Goal: Information Seeking & Learning: Check status

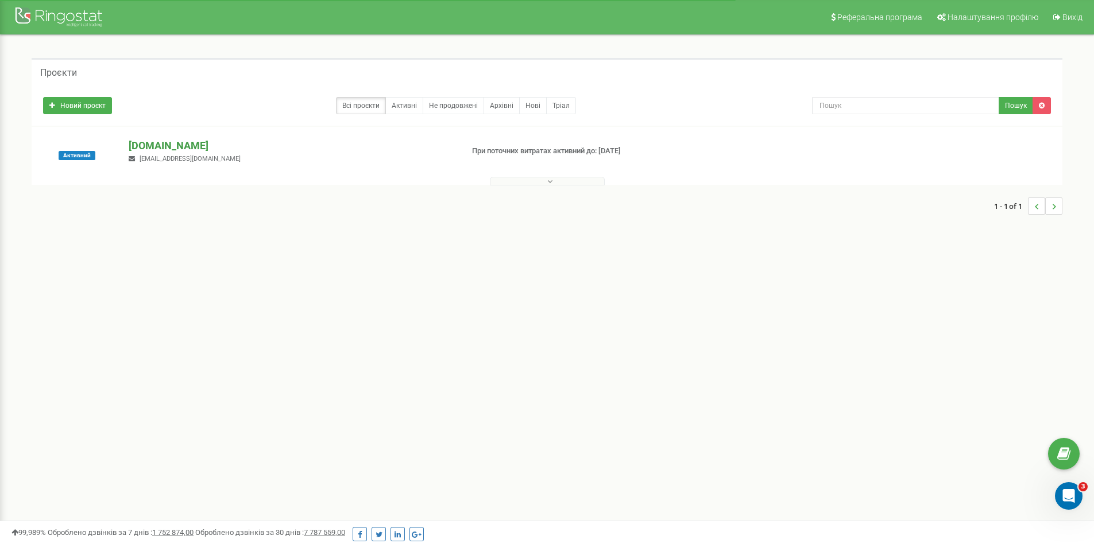
click at [169, 148] on p "[DOMAIN_NAME]" at bounding box center [291, 145] width 325 height 15
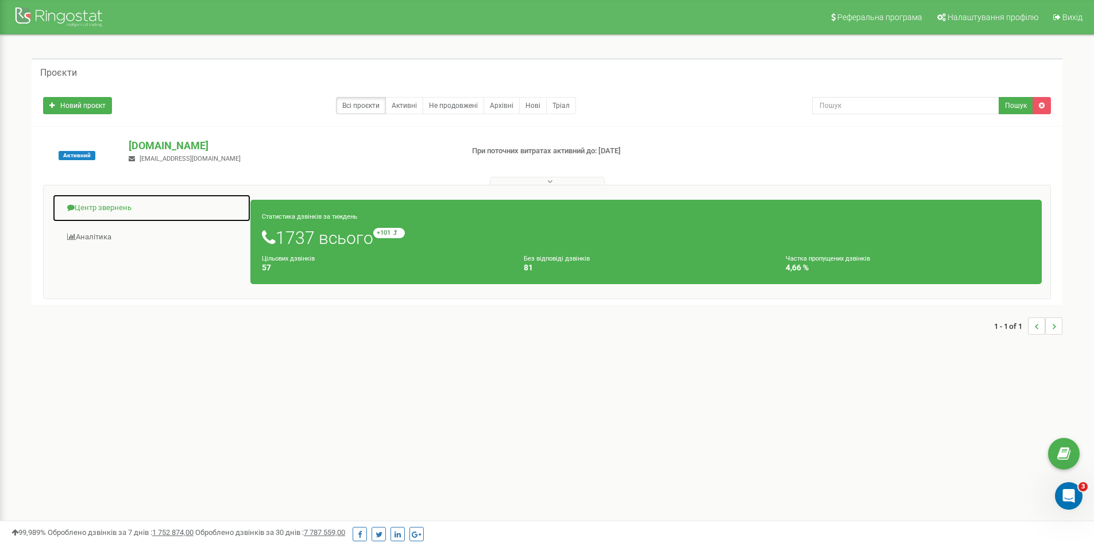
click at [101, 214] on link "Центр звернень" at bounding box center [151, 208] width 199 height 28
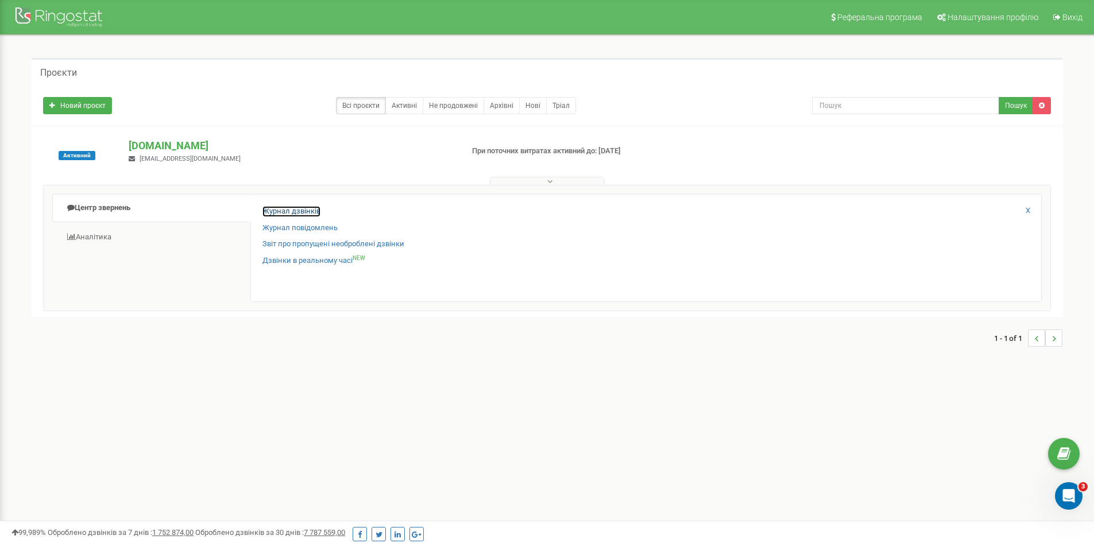
click at [316, 211] on link "Журнал дзвінків" at bounding box center [291, 211] width 58 height 11
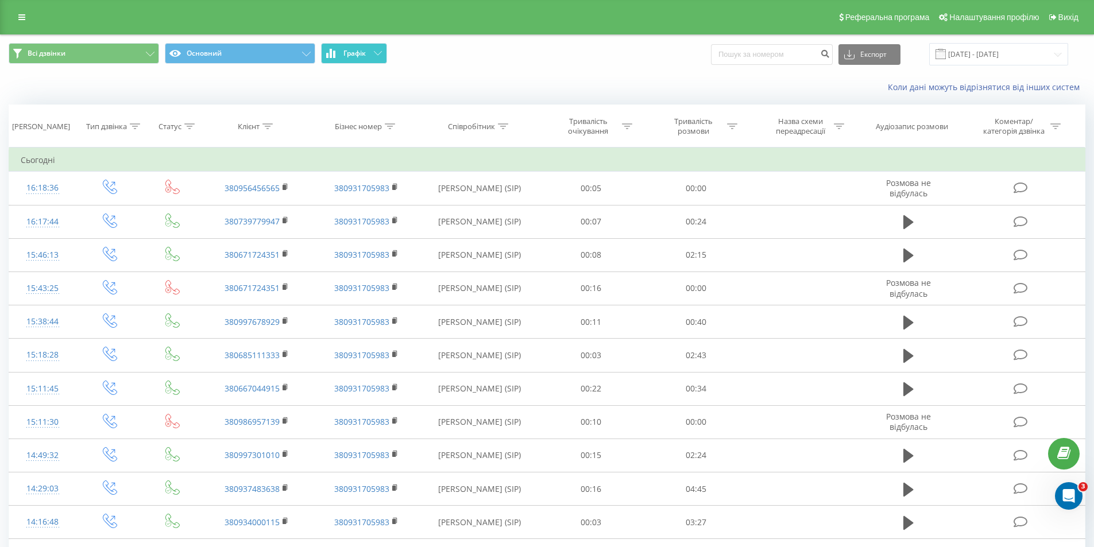
click at [345, 54] on span "Графік" at bounding box center [354, 53] width 22 height 8
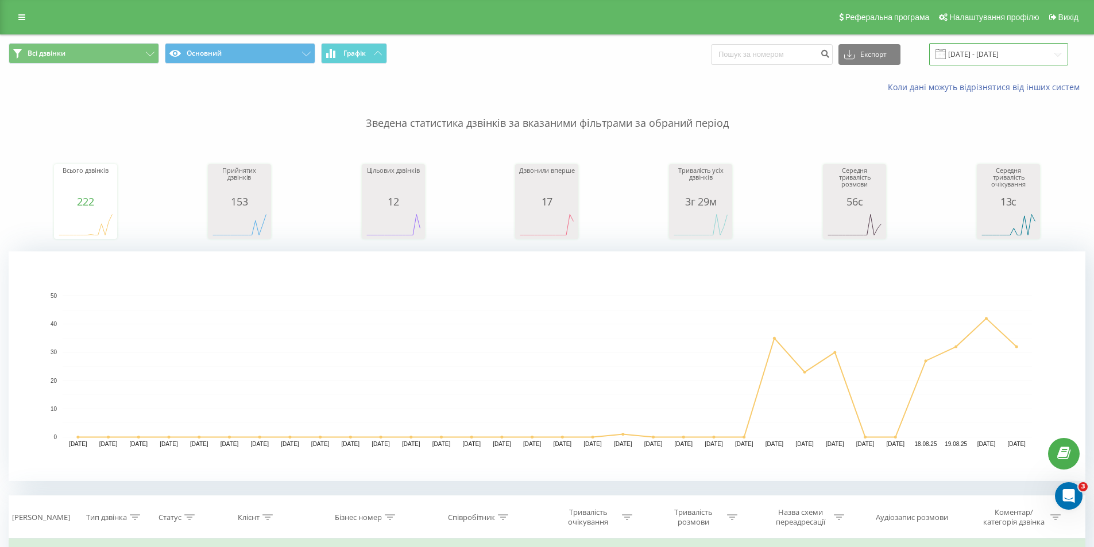
click at [997, 47] on input "21.07.2025 - 21.08.2025" at bounding box center [998, 54] width 139 height 22
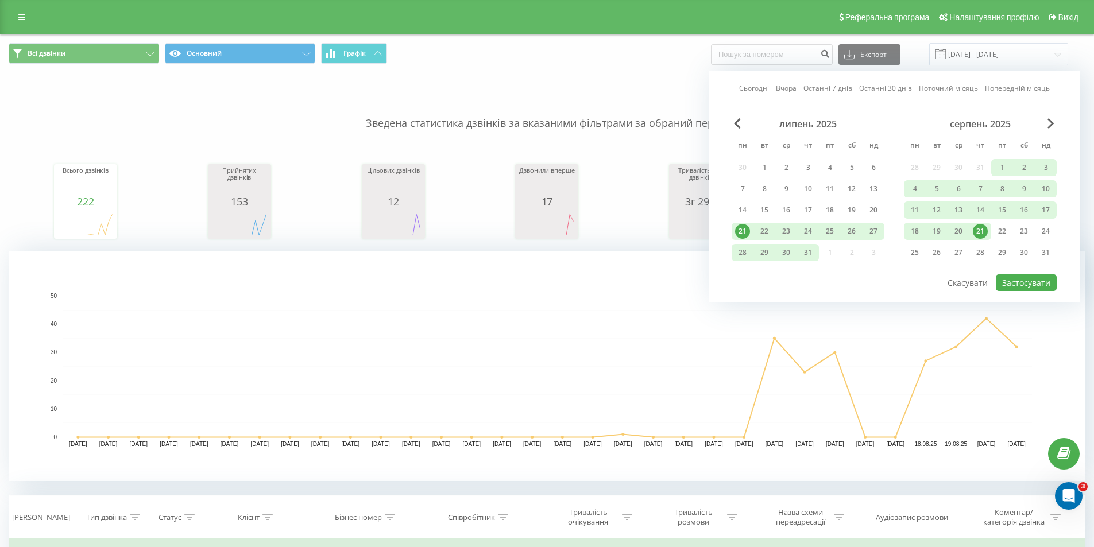
click at [983, 235] on div "21" at bounding box center [980, 231] width 15 height 15
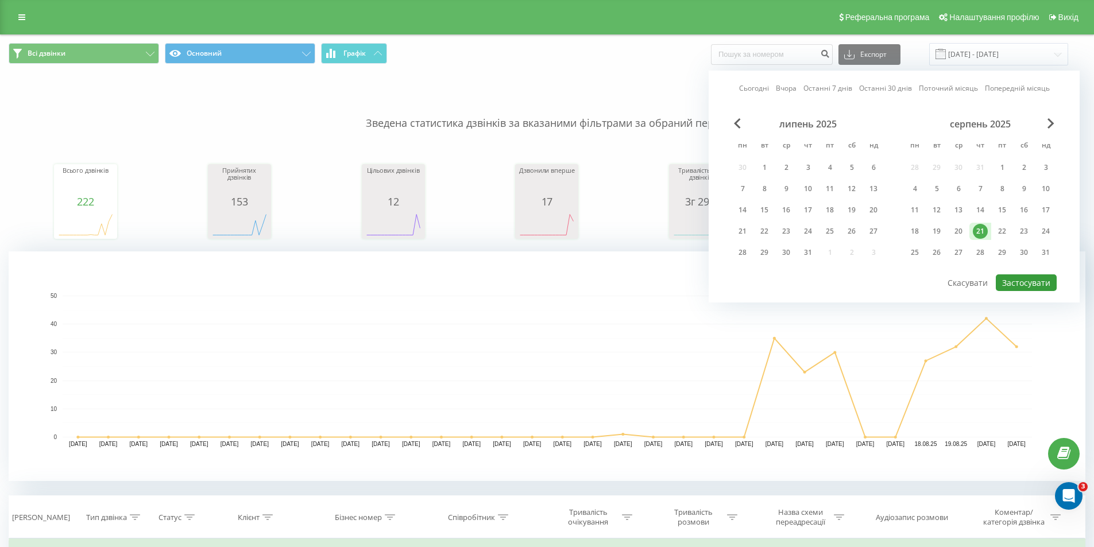
click at [1021, 283] on button "Застосувати" at bounding box center [1026, 283] width 61 height 17
type input "[DATE] - [DATE]"
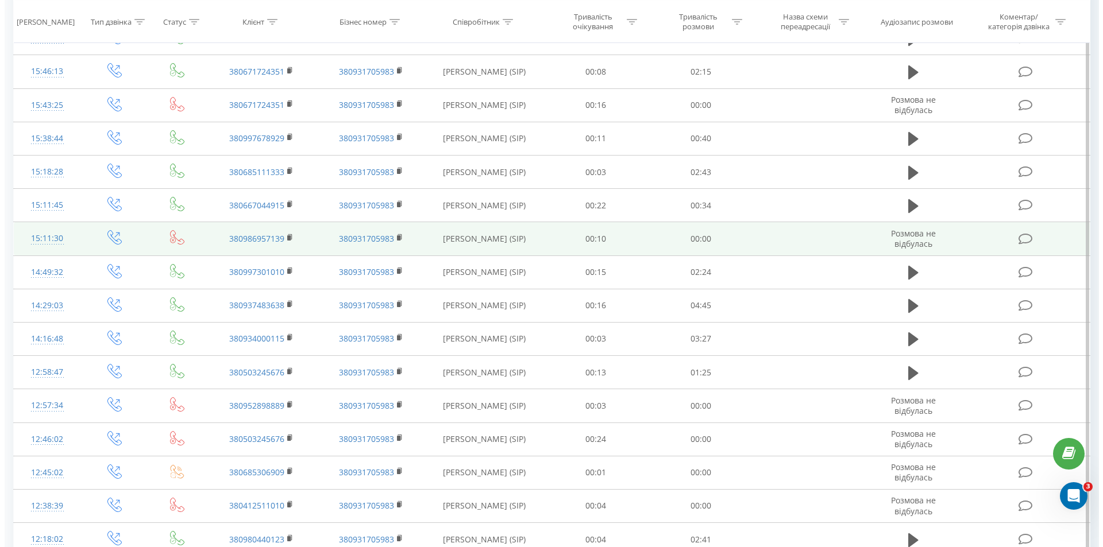
scroll to position [345, 0]
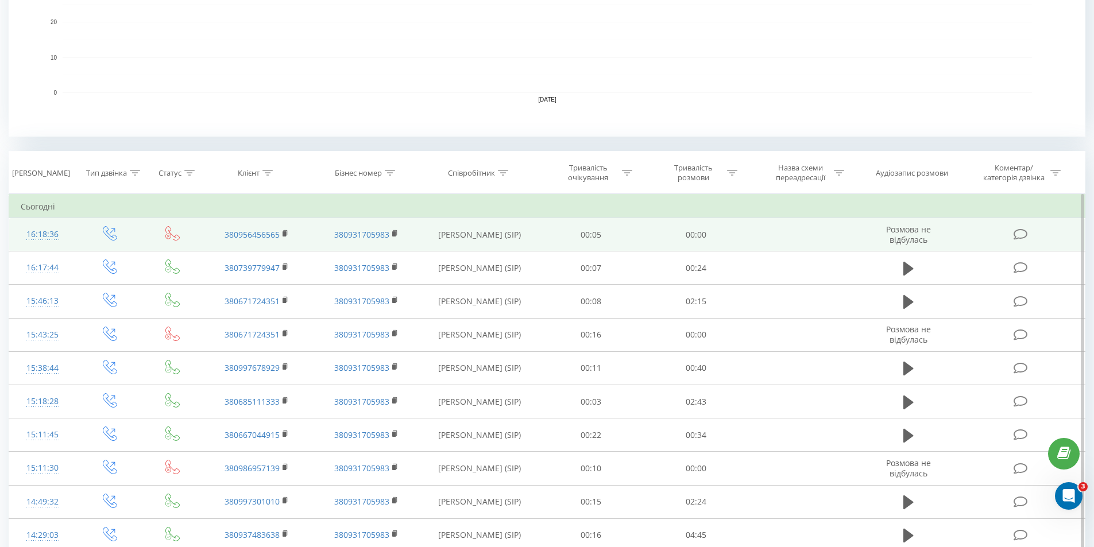
click at [1027, 235] on icon at bounding box center [1021, 235] width 14 height 12
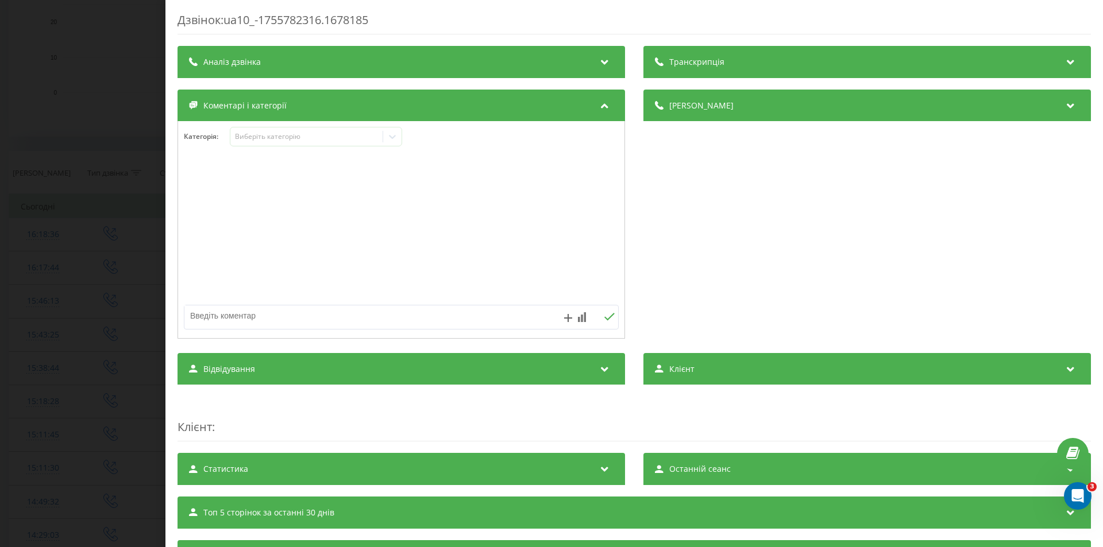
click at [361, 58] on div "Аналіз дзвінка" at bounding box center [400, 62] width 447 height 32
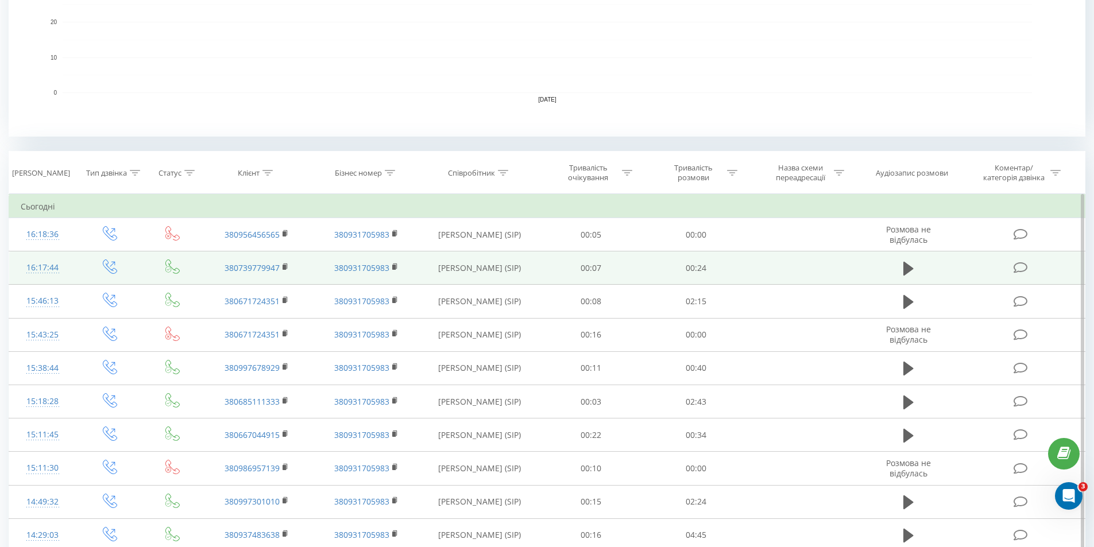
click at [1015, 266] on icon at bounding box center [1021, 268] width 14 height 12
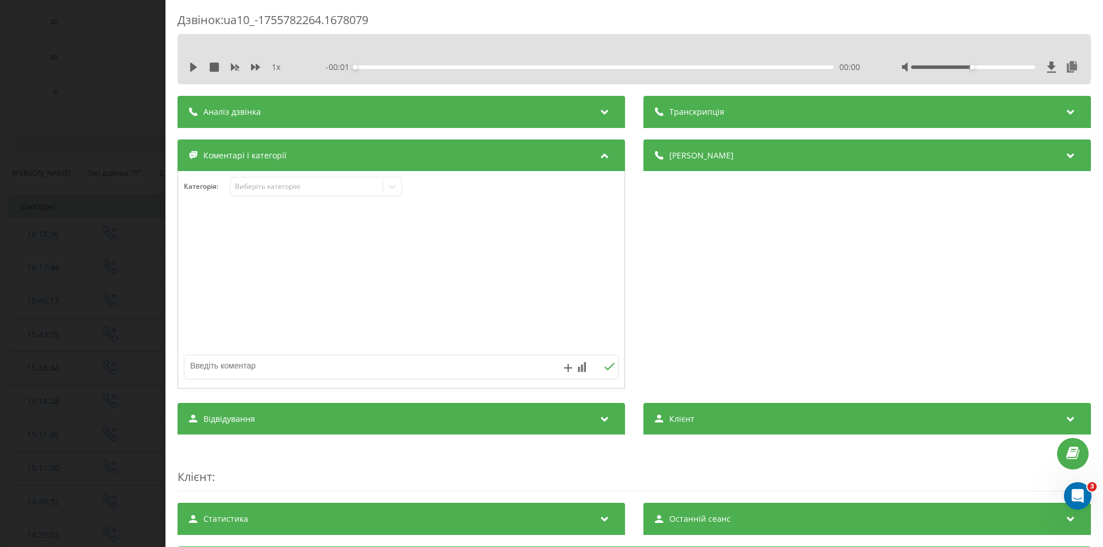
click at [459, 116] on div "Аналіз дзвінка" at bounding box center [400, 112] width 447 height 32
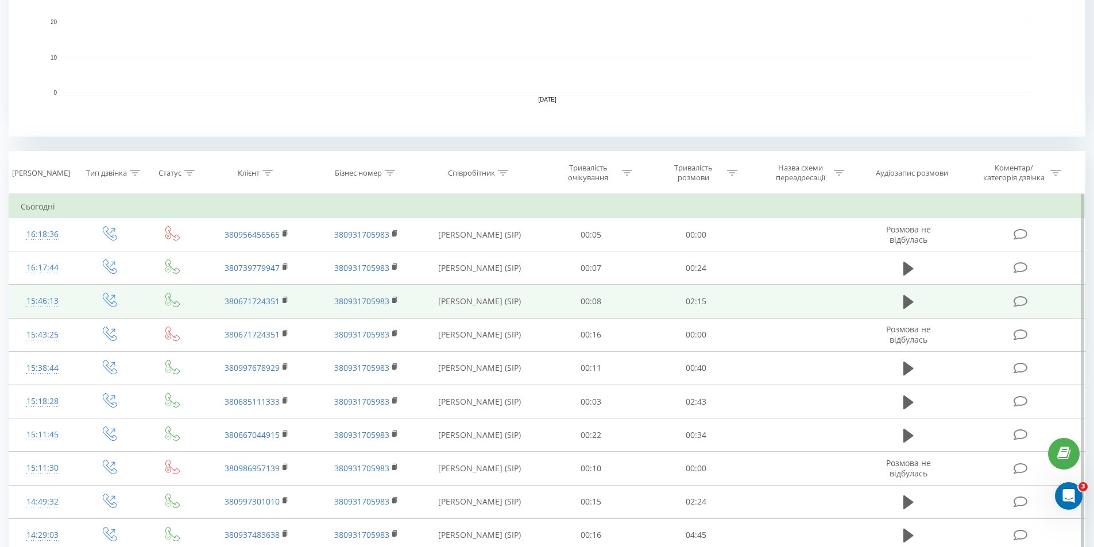
click at [1029, 301] on span at bounding box center [1022, 300] width 16 height 11
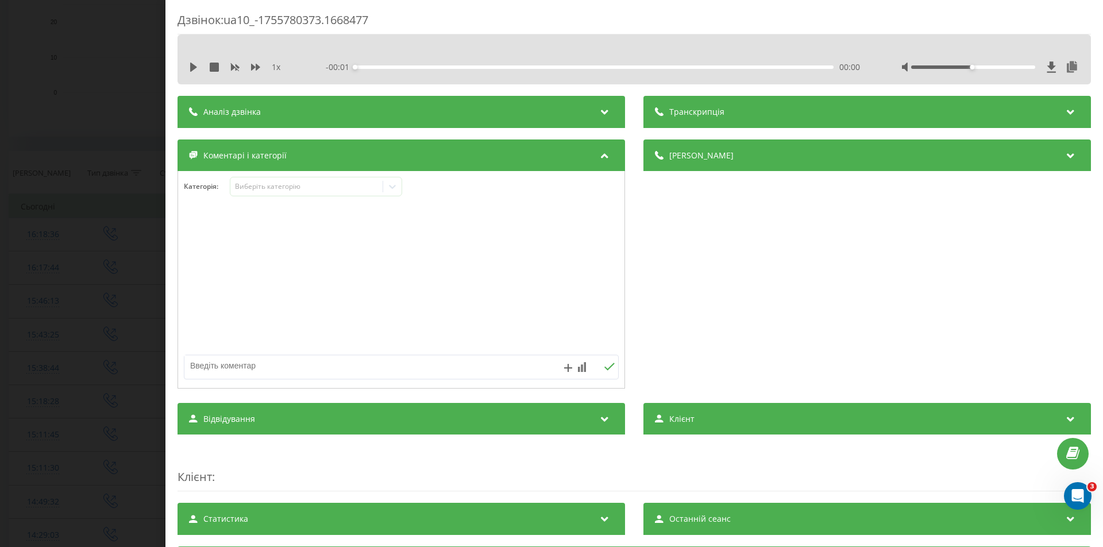
click at [519, 73] on div "1 x - 00:01 00:00 00:00" at bounding box center [634, 67] width 896 height 17
click at [587, 112] on div "Аналіз дзвінка" at bounding box center [400, 112] width 447 height 32
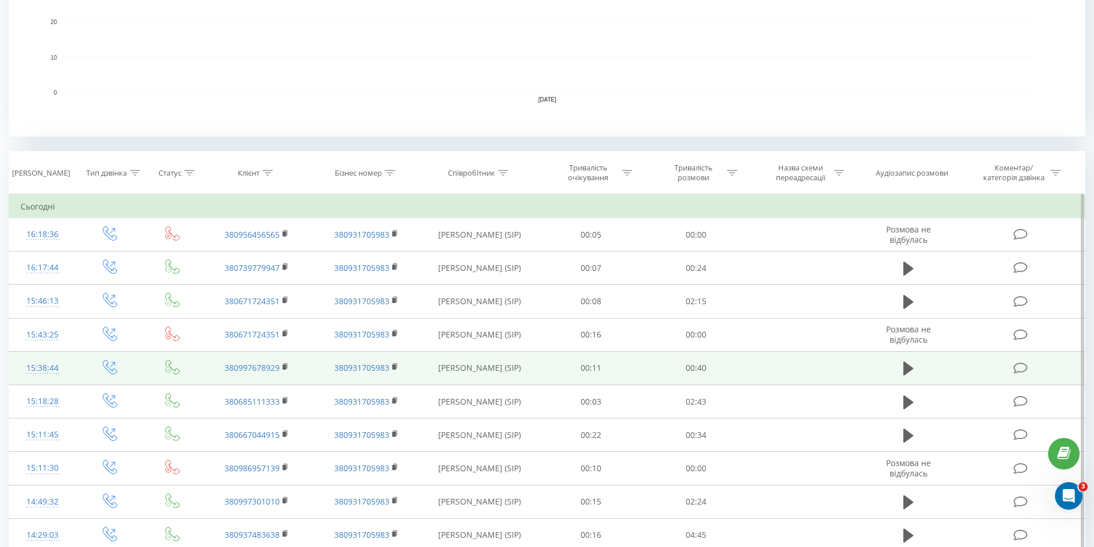
click at [1024, 368] on icon at bounding box center [1021, 368] width 14 height 12
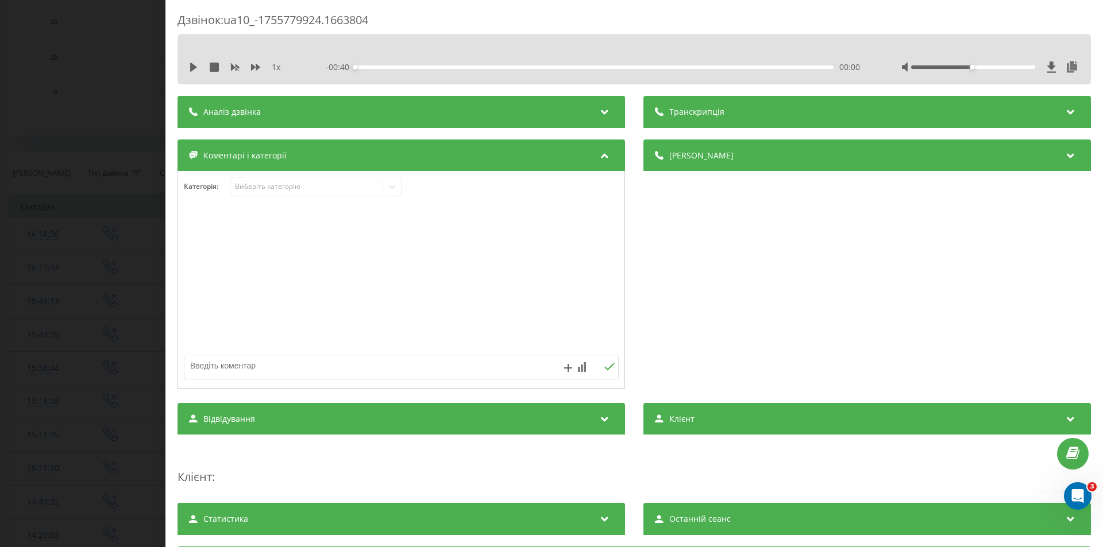
click at [570, 115] on div "Аналіз дзвінка" at bounding box center [400, 112] width 447 height 32
click at [346, 121] on div "Аналіз дзвінка" at bounding box center [400, 112] width 447 height 32
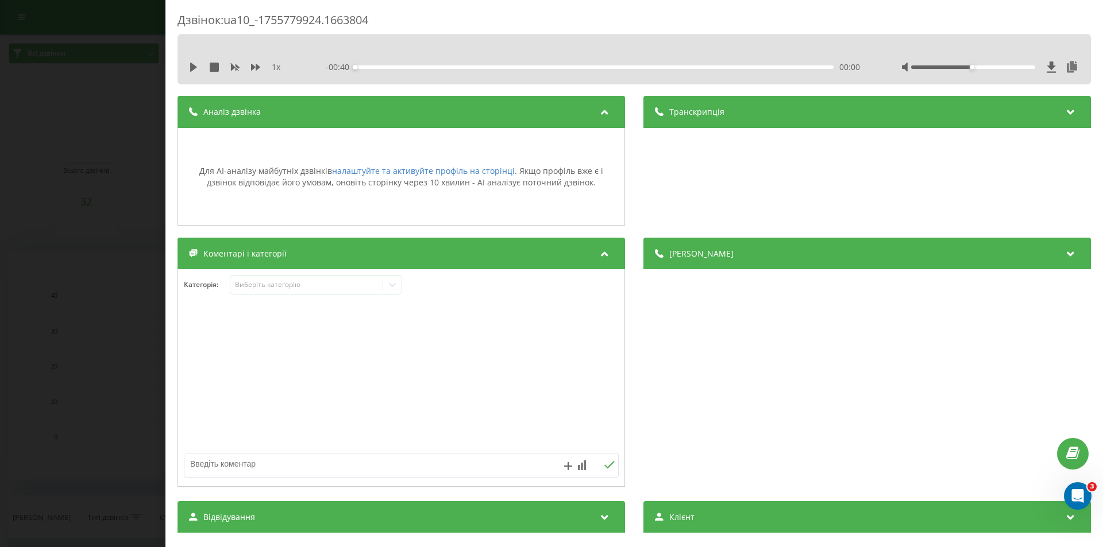
click at [802, 120] on div "Транскрипція" at bounding box center [866, 112] width 447 height 32
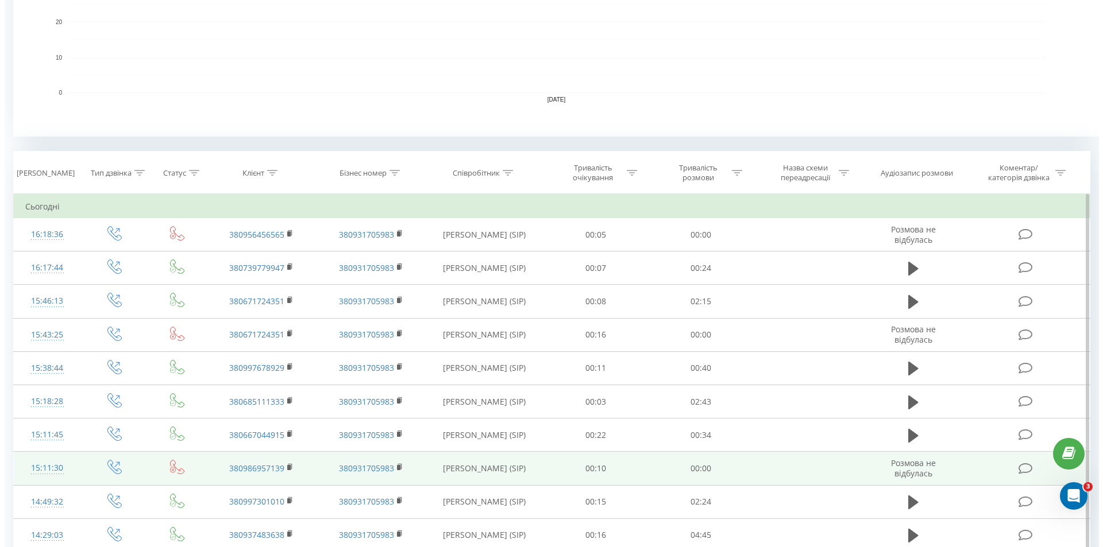
scroll to position [517, 0]
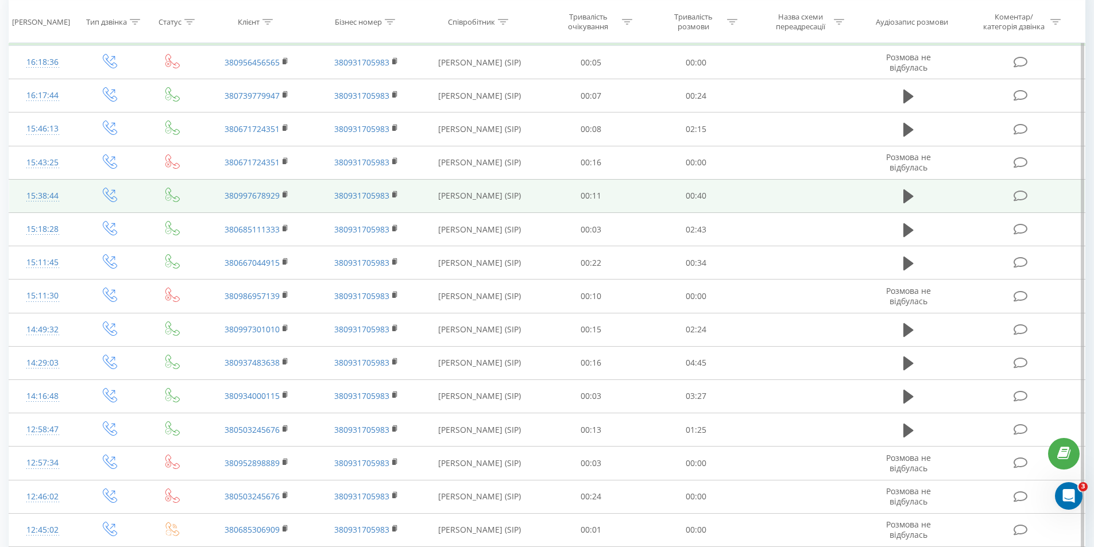
click at [1019, 195] on icon at bounding box center [1021, 196] width 14 height 12
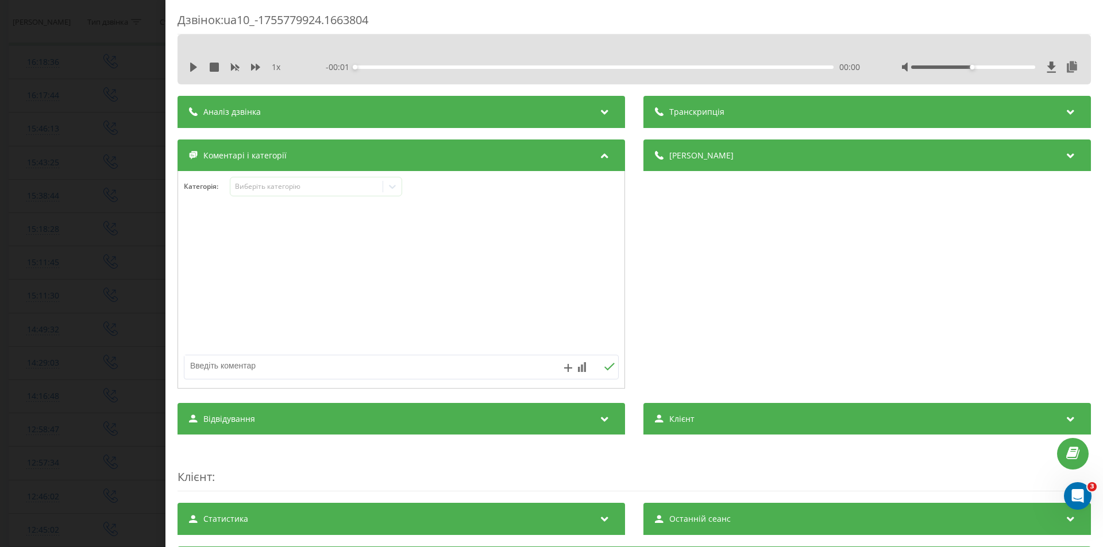
click at [752, 115] on div "Транскрипція" at bounding box center [866, 112] width 447 height 32
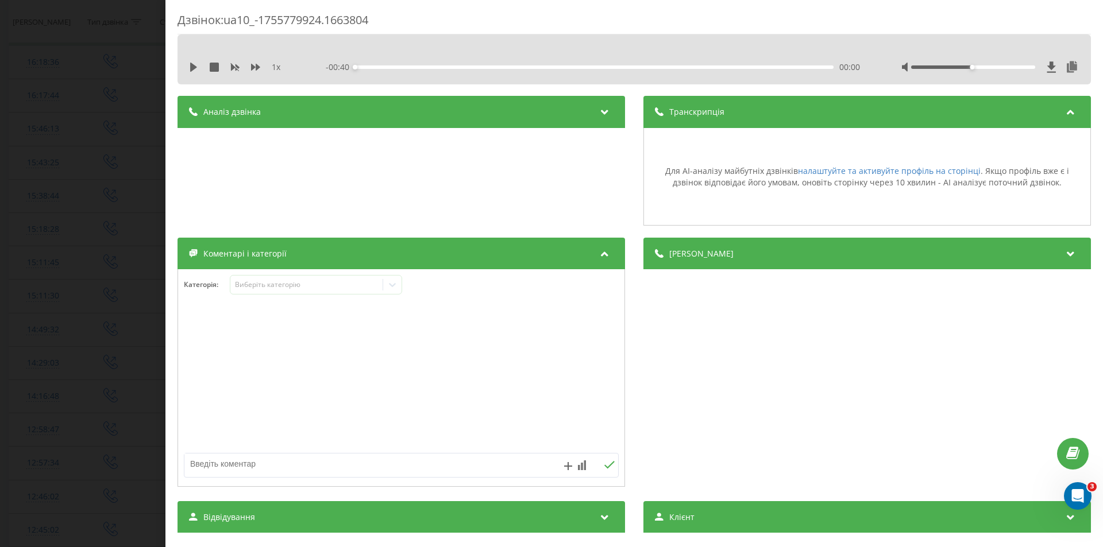
click at [478, 109] on div "Аналіз дзвінка" at bounding box center [400, 112] width 447 height 32
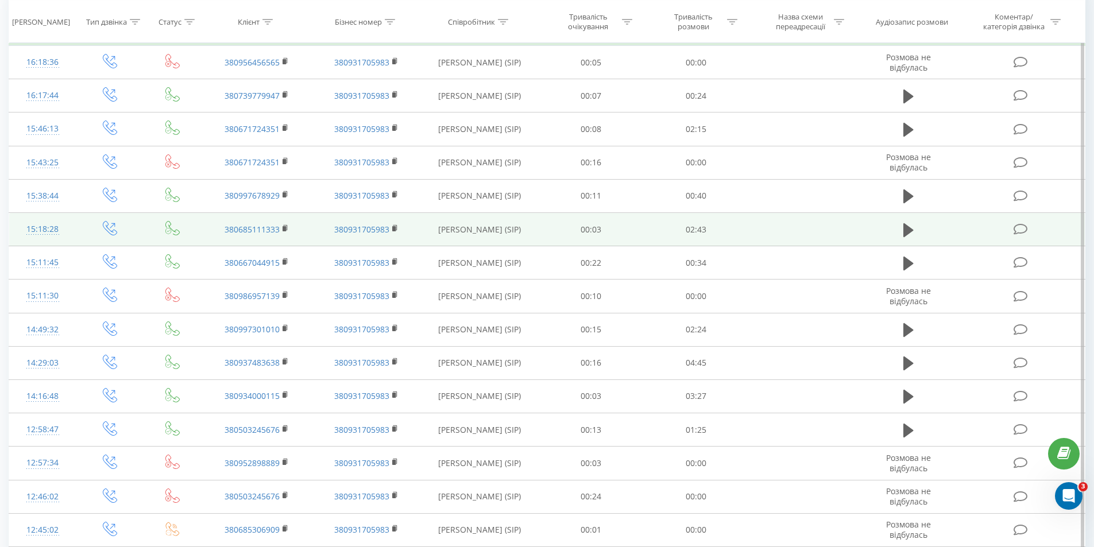
click at [1023, 242] on td at bounding box center [1022, 229] width 126 height 33
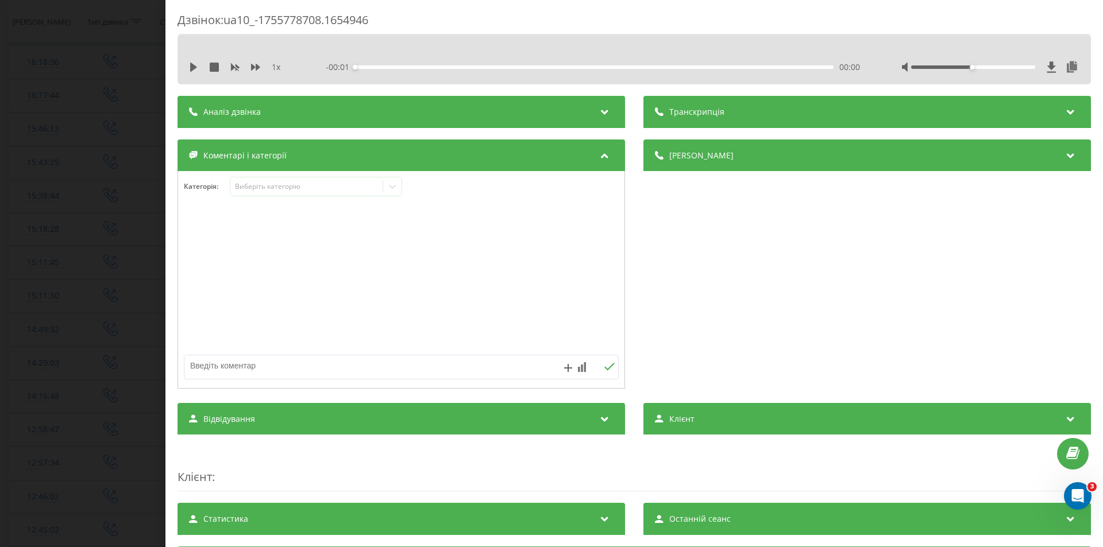
drag, startPoint x: 792, startPoint y: 59, endPoint x: 792, endPoint y: 82, distance: 23.0
click at [791, 64] on div "1 x - 00:01 00:00 00:00" at bounding box center [634, 67] width 896 height 17
click at [798, 106] on div "Транскрипція" at bounding box center [866, 112] width 447 height 32
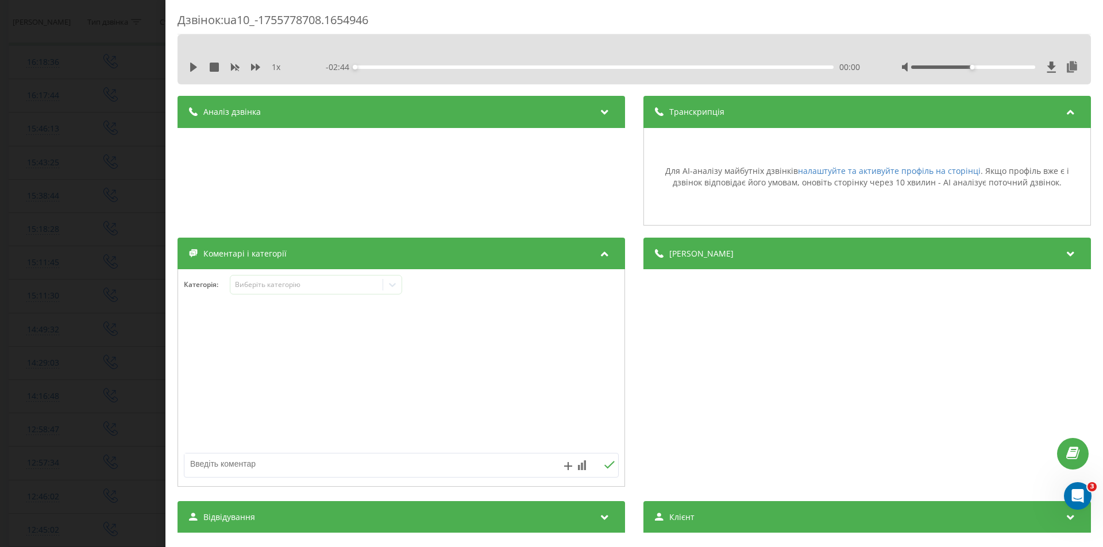
click at [495, 106] on div "Аналіз дзвінка" at bounding box center [400, 112] width 447 height 32
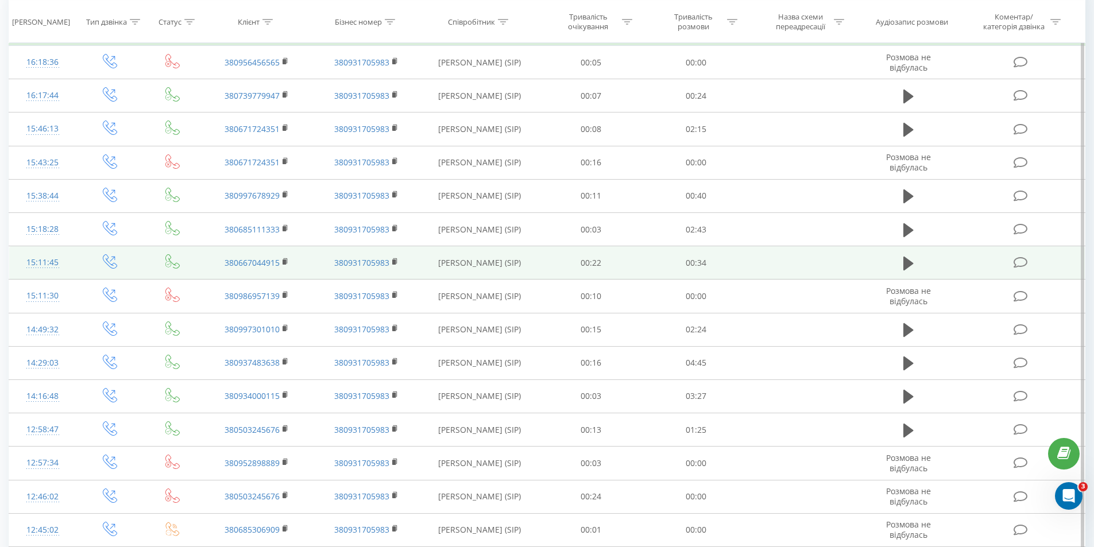
click at [1021, 266] on icon at bounding box center [1021, 263] width 14 height 12
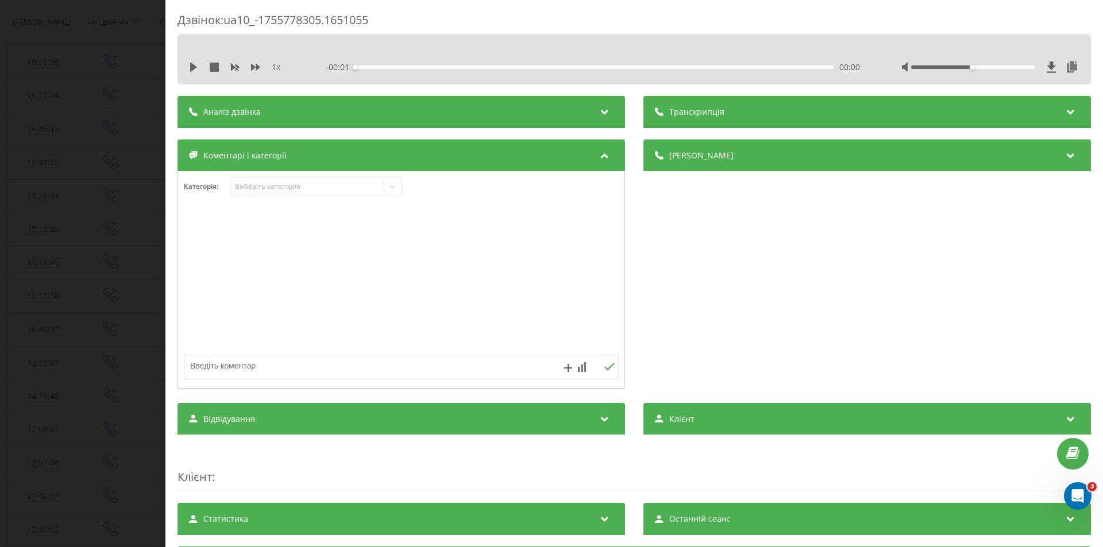
click at [555, 105] on div "Аналіз дзвінка" at bounding box center [400, 112] width 447 height 32
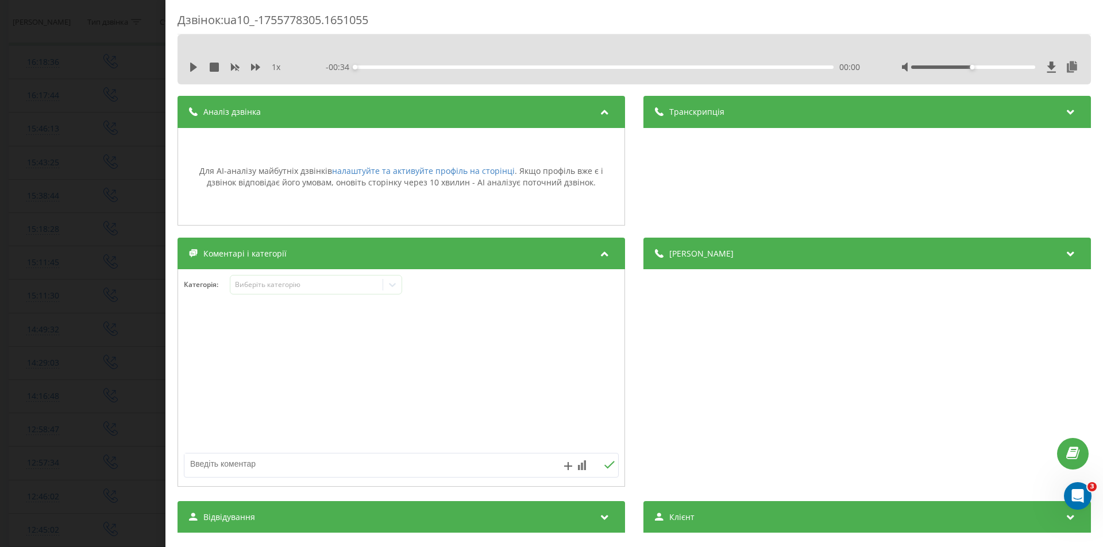
click at [555, 106] on div "Аналіз дзвінка" at bounding box center [400, 112] width 447 height 32
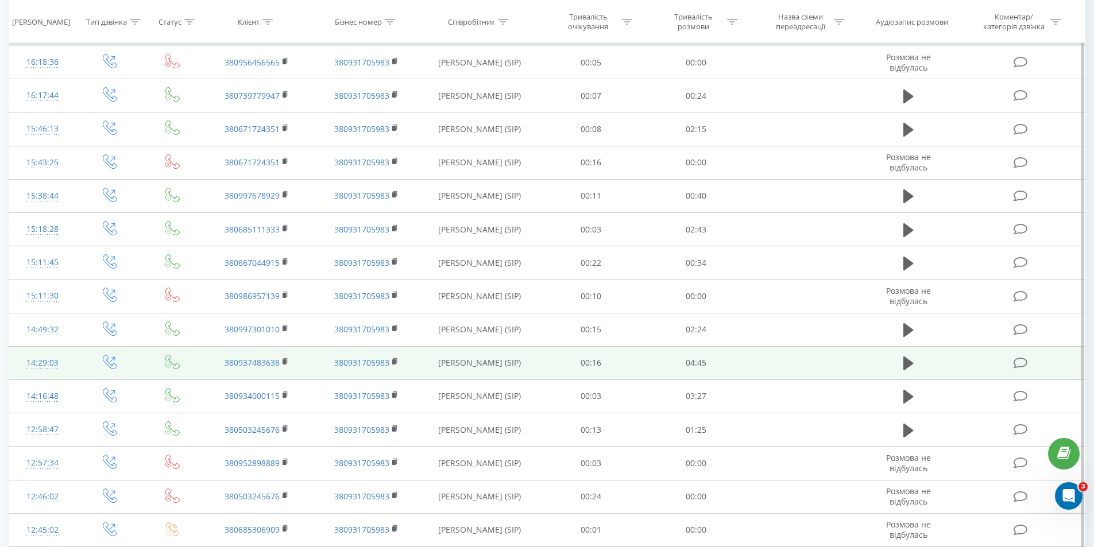
click at [1019, 366] on icon at bounding box center [1021, 363] width 14 height 12
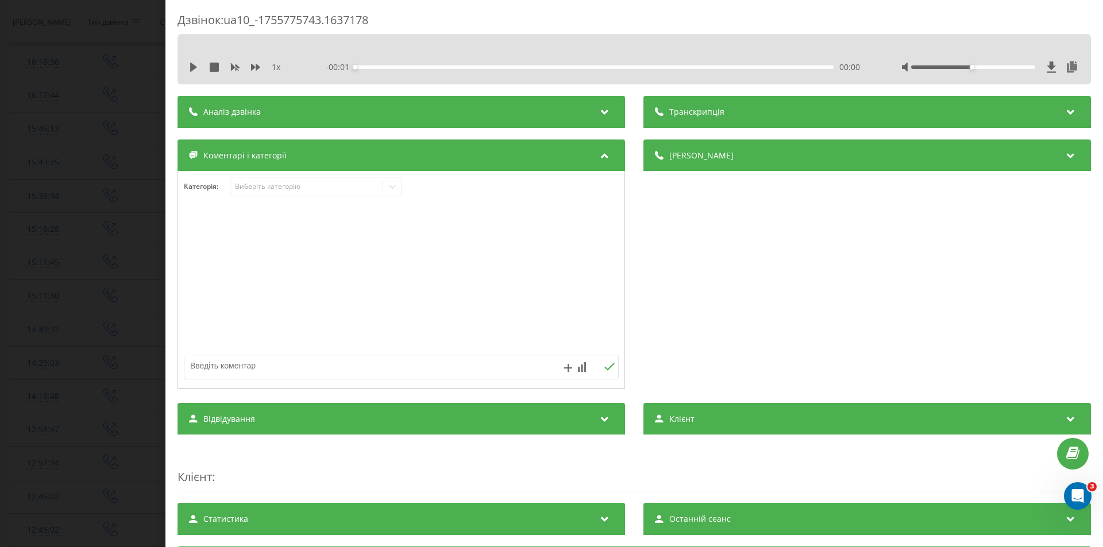
click at [744, 112] on div "Транскрипція" at bounding box center [866, 112] width 447 height 32
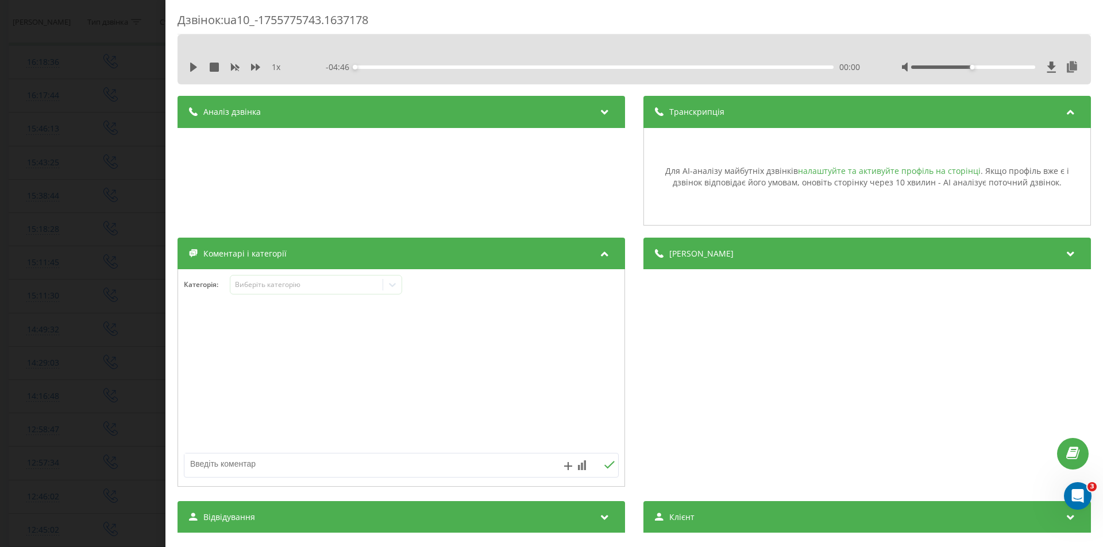
click at [845, 174] on link "налаштуйте та активуйте профіль на сторінці" at bounding box center [889, 170] width 183 height 11
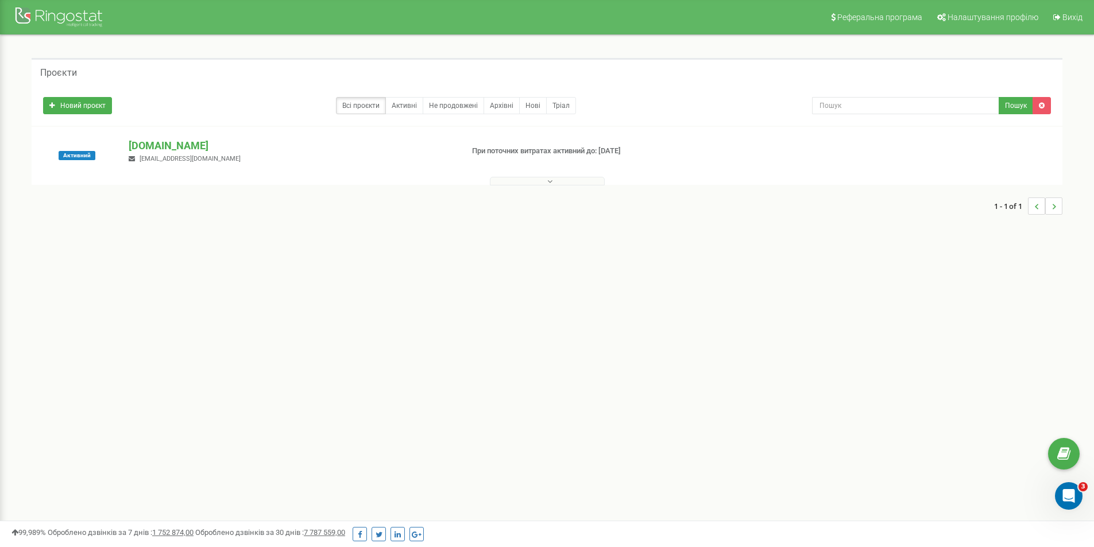
click at [554, 175] on div at bounding box center [546, 178] width 1025 height 11
click at [554, 181] on button at bounding box center [547, 181] width 115 height 9
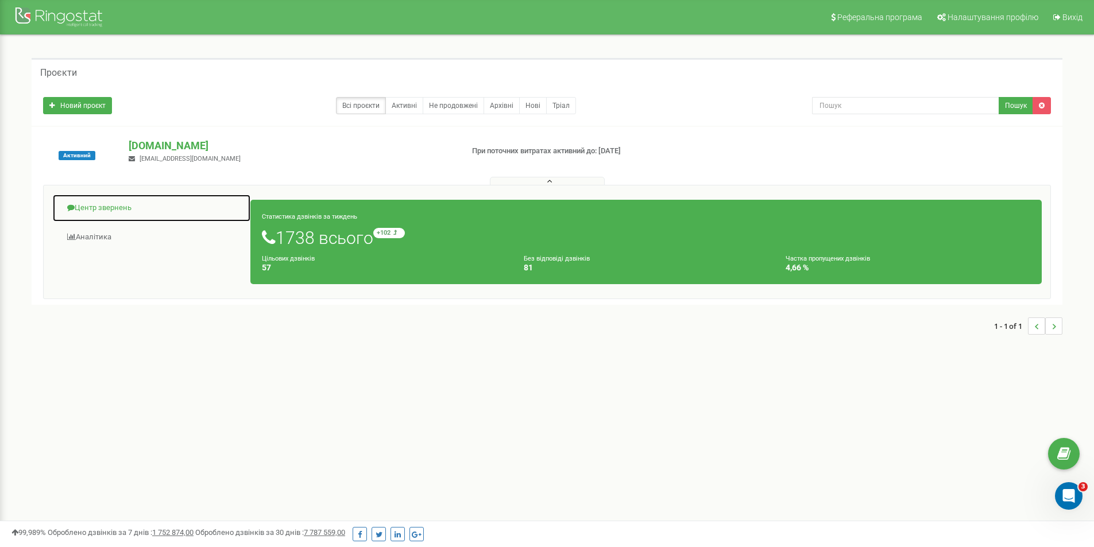
click at [82, 211] on link "Центр звернень" at bounding box center [151, 208] width 199 height 28
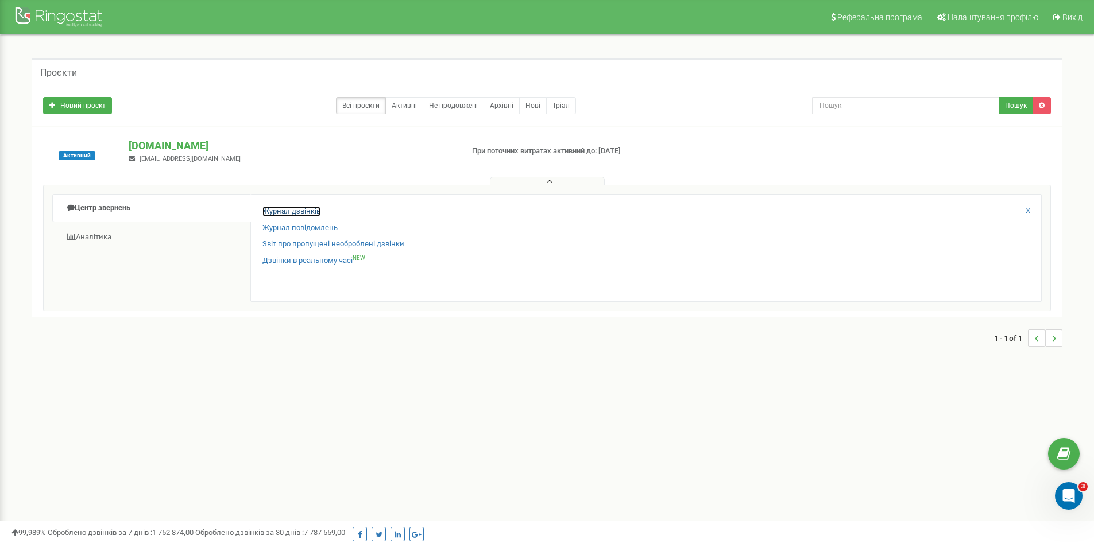
click at [289, 208] on link "Журнал дзвінків" at bounding box center [291, 211] width 58 height 11
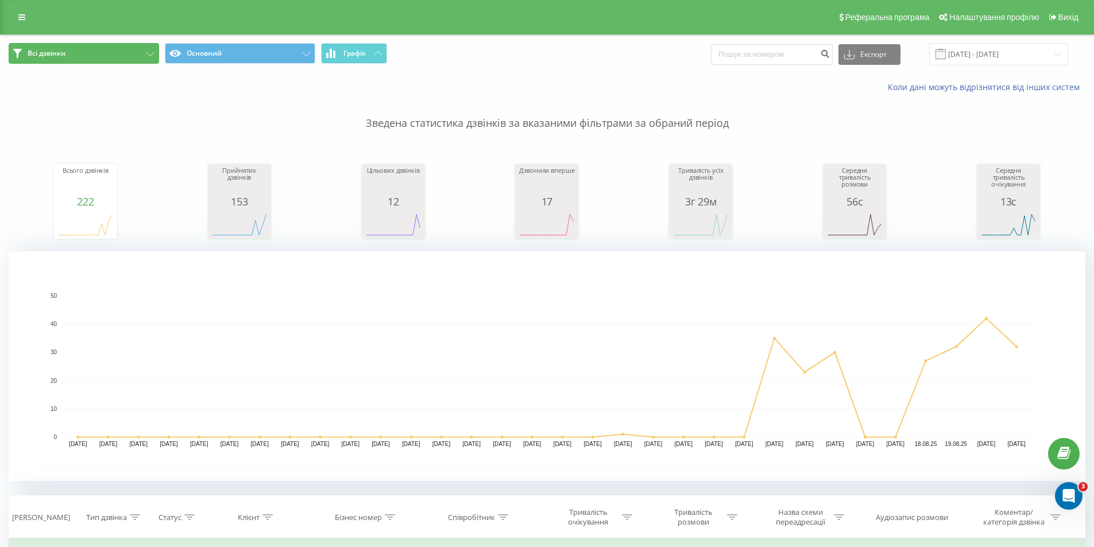
click at [83, 56] on button "Всі дзвінки" at bounding box center [84, 53] width 150 height 21
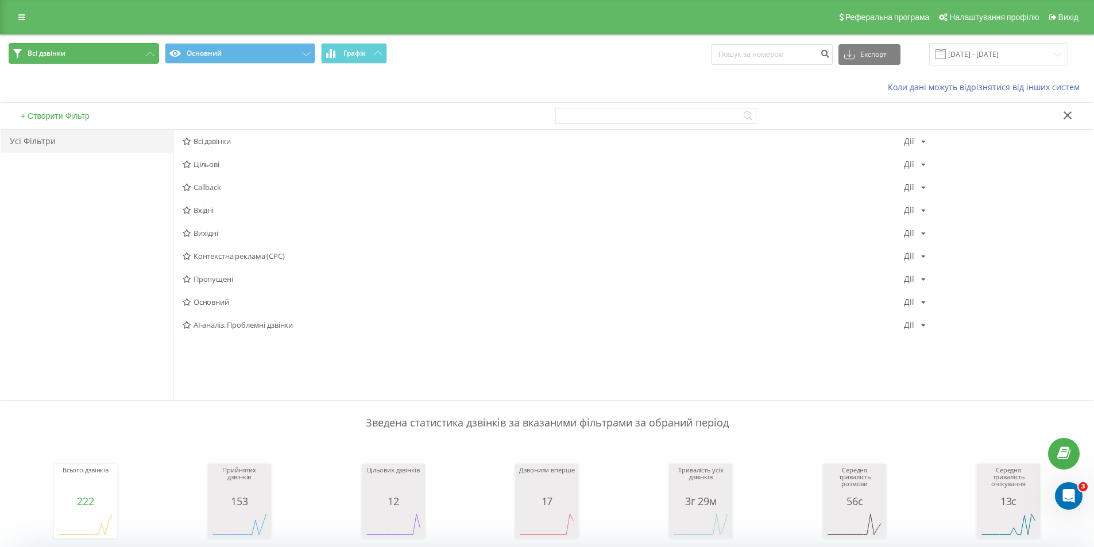
click at [83, 58] on button "Всі дзвінки" at bounding box center [84, 53] width 150 height 21
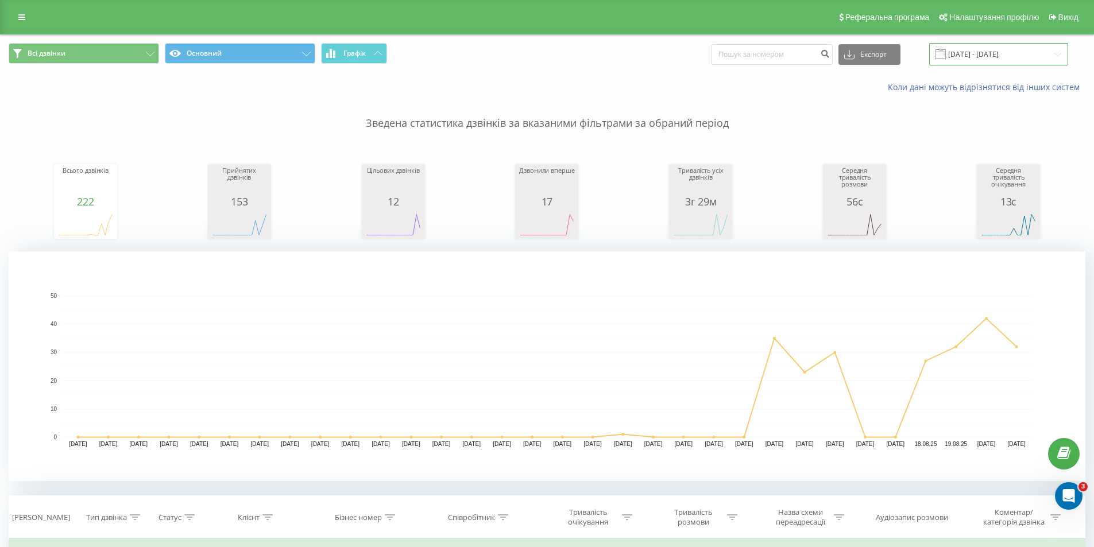
click at [986, 56] on input "[DATE] - [DATE]" at bounding box center [998, 54] width 139 height 22
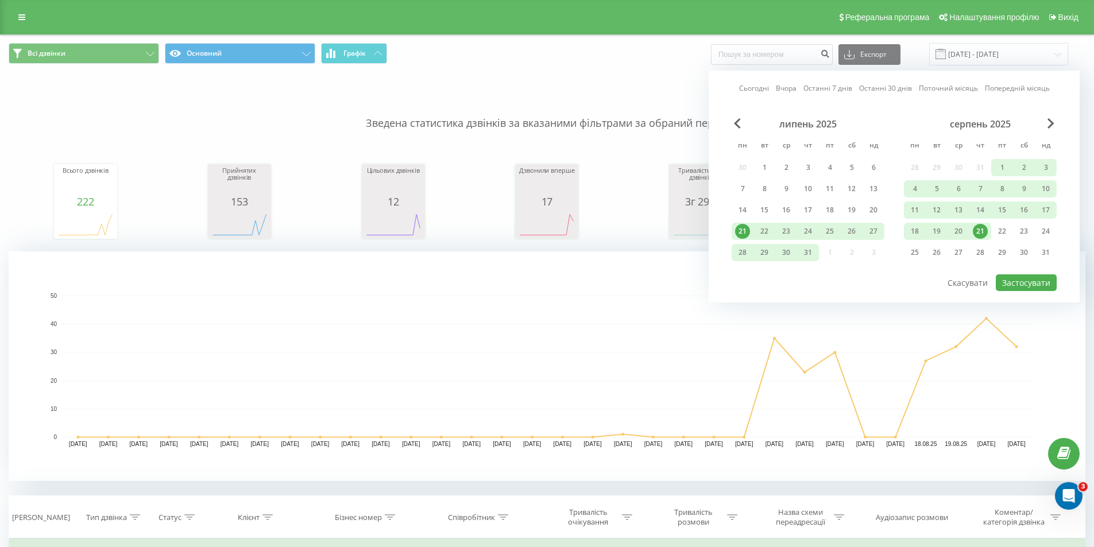
click at [978, 229] on div "21" at bounding box center [980, 231] width 15 height 15
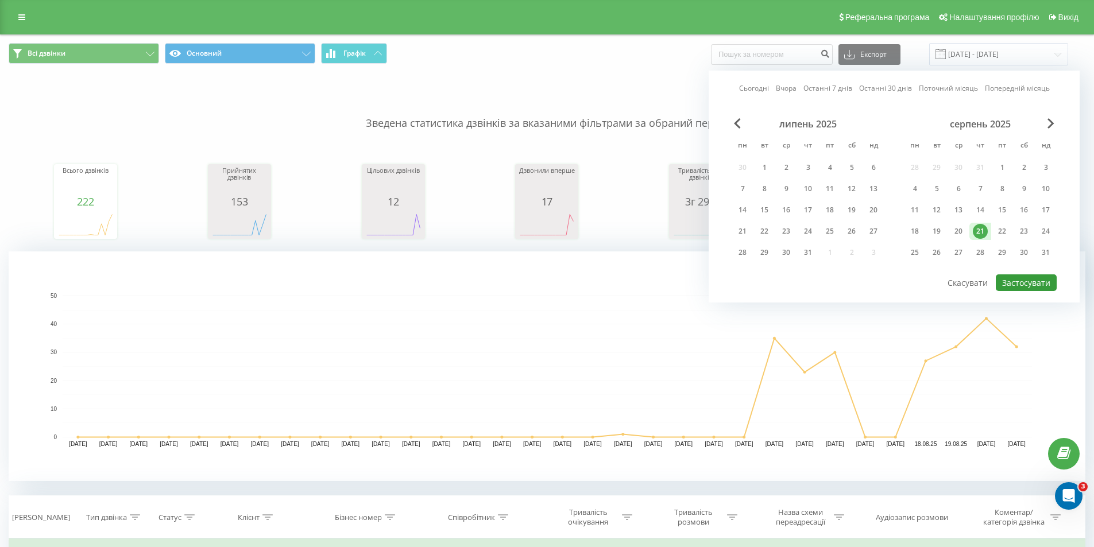
click at [1019, 285] on button "Застосувати" at bounding box center [1026, 283] width 61 height 17
type input "[DATE] - [DATE]"
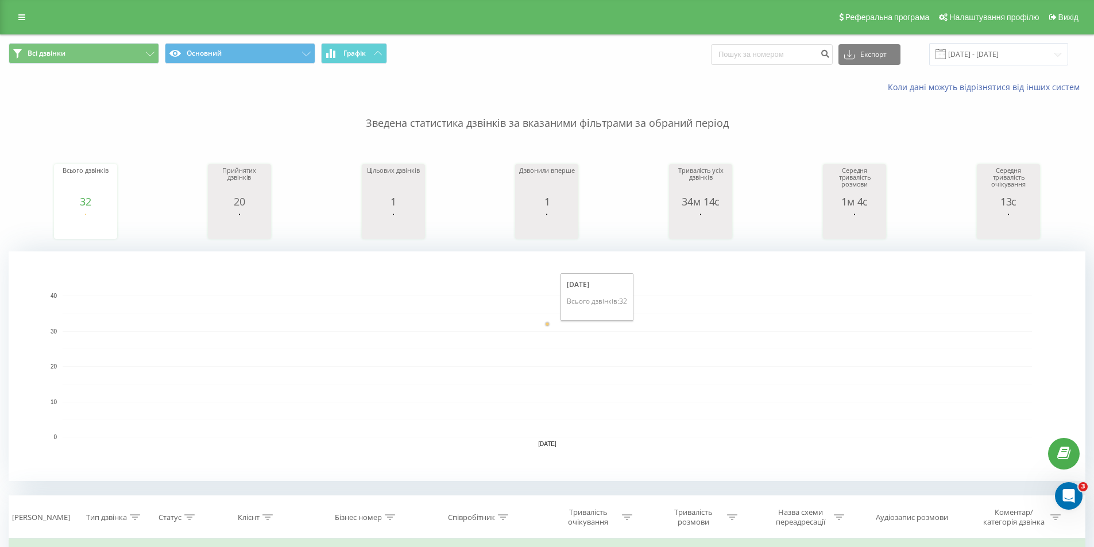
click at [547, 323] on circle "A chart." at bounding box center [547, 324] width 3 height 3
click at [288, 56] on button "Основний" at bounding box center [240, 53] width 150 height 21
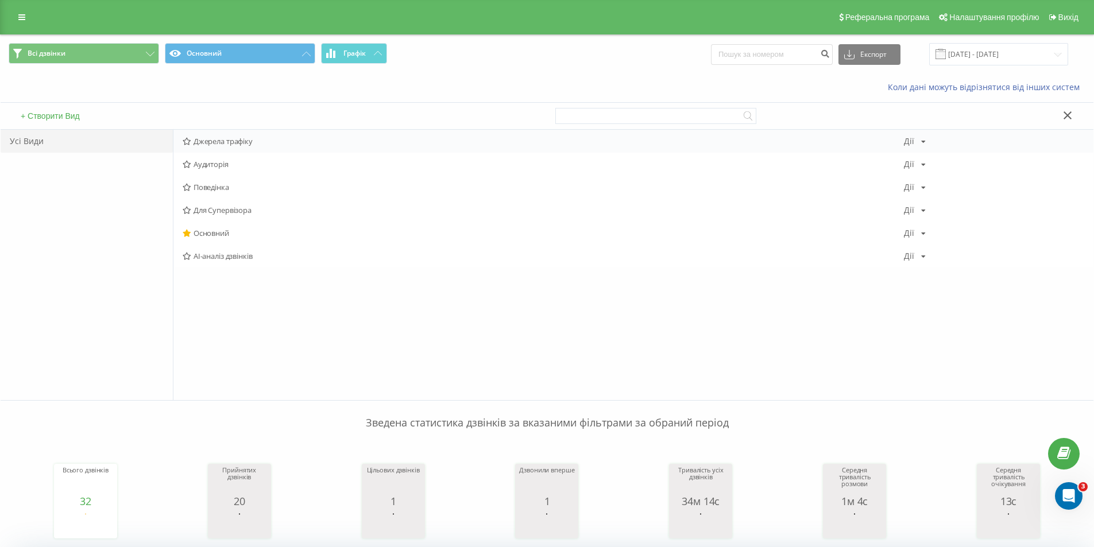
click at [924, 144] on icon at bounding box center [923, 141] width 5 height 7
click at [856, 145] on span "Джерела трафіку" at bounding box center [543, 141] width 721 height 8
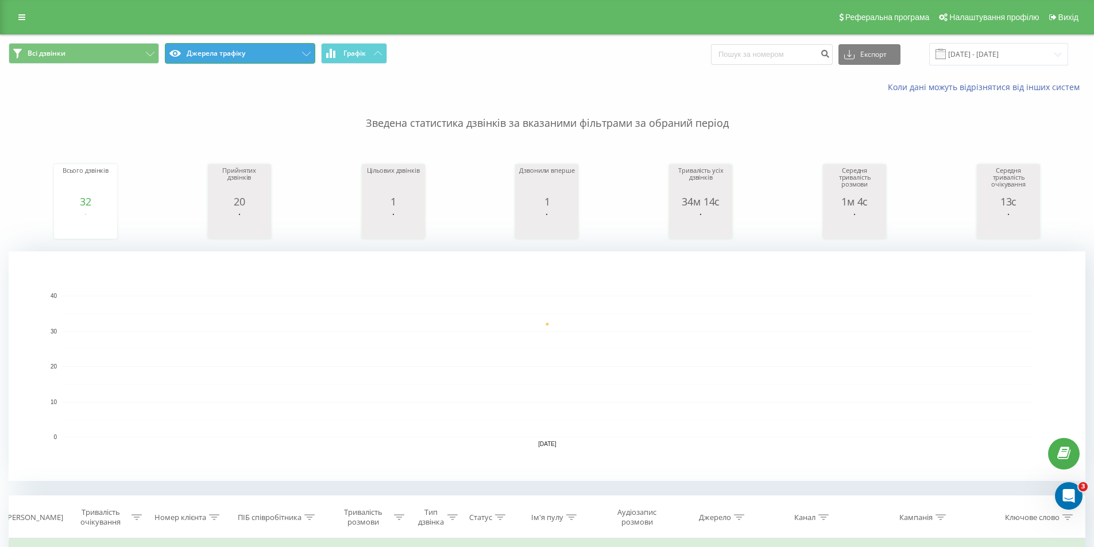
click at [277, 57] on button "Джерела трафіку" at bounding box center [240, 53] width 150 height 21
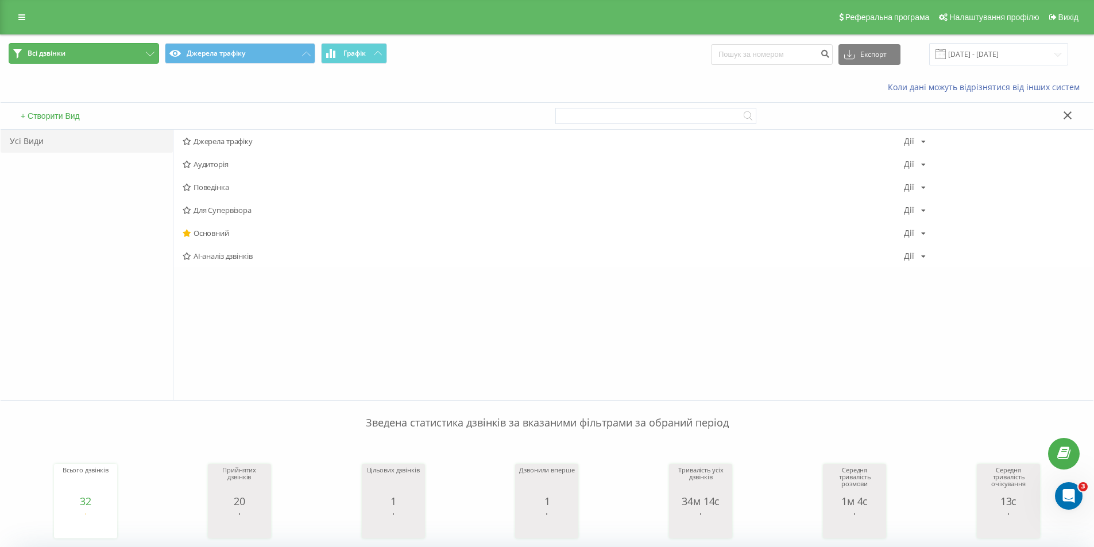
click at [90, 55] on button "Всі дзвінки" at bounding box center [84, 53] width 150 height 21
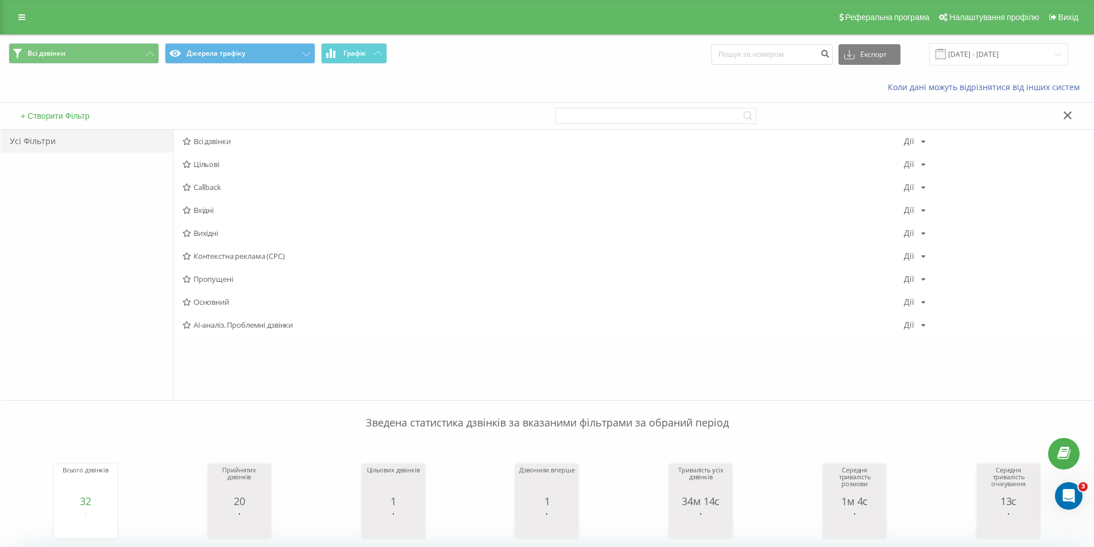
click at [52, 141] on div "Усі Фільтри" at bounding box center [87, 141] width 172 height 23
click at [25, 13] on icon at bounding box center [21, 17] width 7 height 8
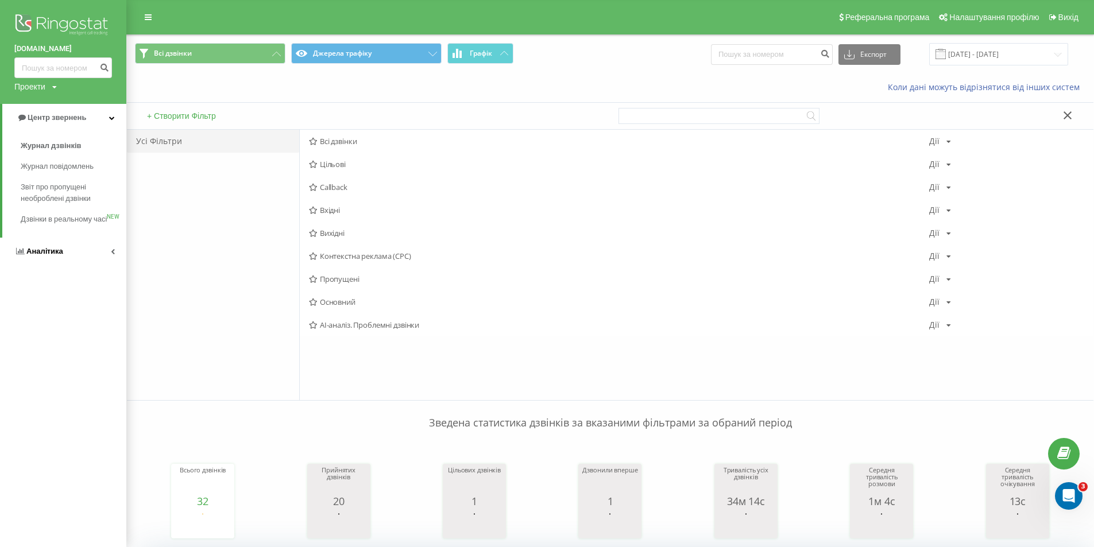
click at [83, 265] on link "Аналiтика" at bounding box center [63, 252] width 126 height 28
click at [95, 149] on link "Аналiтика" at bounding box center [64, 146] width 124 height 28
click at [48, 146] on span "Аналiтика" at bounding box center [44, 145] width 37 height 9
click at [112, 149] on link "Аналiтика" at bounding box center [64, 146] width 124 height 28
drag, startPoint x: 109, startPoint y: 134, endPoint x: 110, endPoint y: 144, distance: 9.8
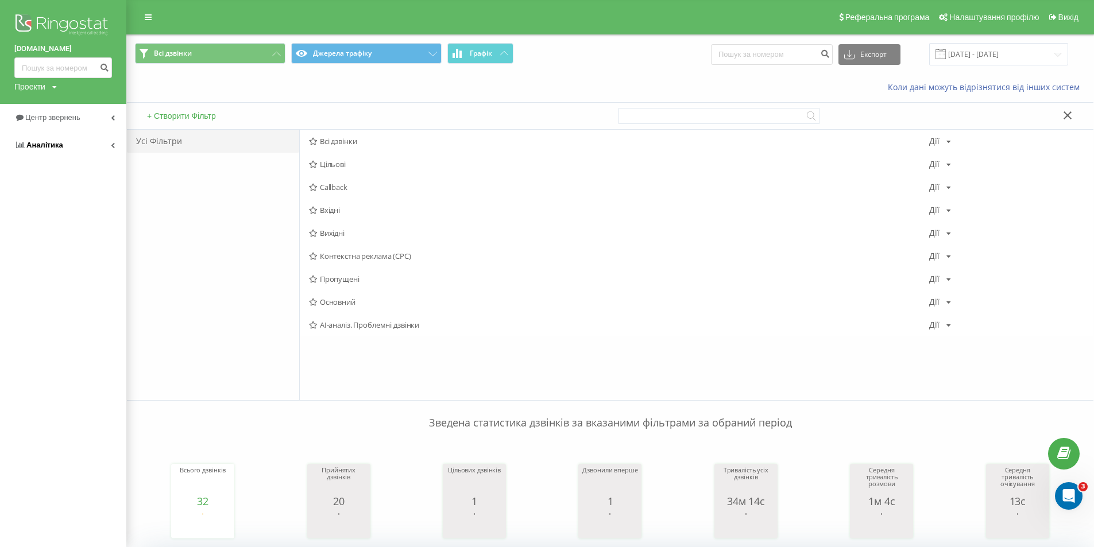
click at [109, 135] on link "Аналiтика" at bounding box center [63, 146] width 126 height 28
click at [49, 123] on span "Центр звернень" at bounding box center [48, 117] width 69 height 11
